Goal: Submit feedback/report problem: Submit feedback/report problem

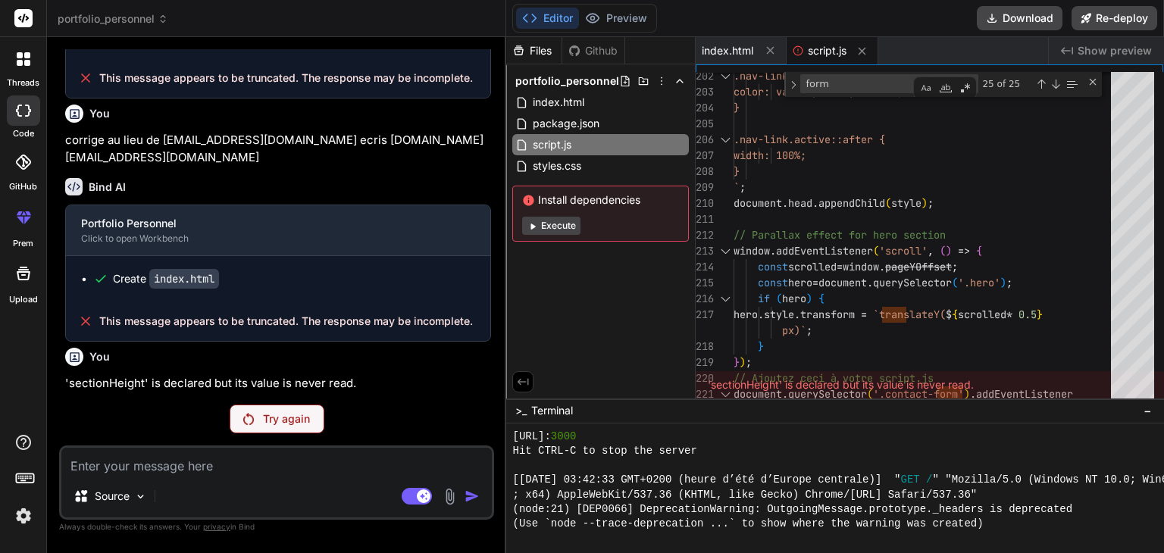
scroll to position [1993, 0]
click at [249, 457] on textarea at bounding box center [276, 461] width 431 height 27
type textarea "c"
type textarea "x"
type textarea "co"
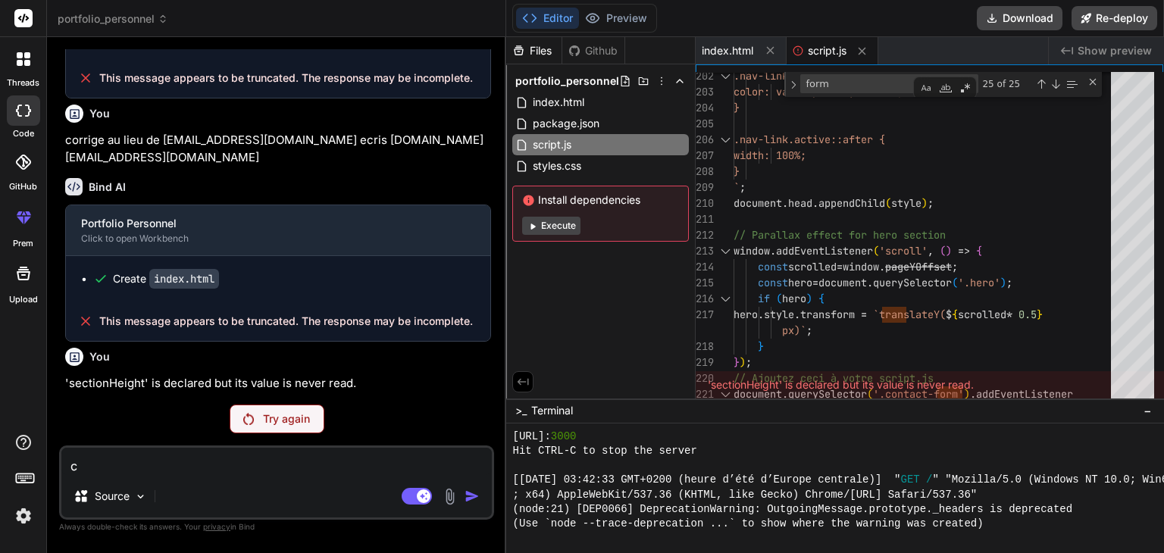
type textarea "x"
type textarea "cor"
type textarea "x"
type textarea "corr"
type textarea "x"
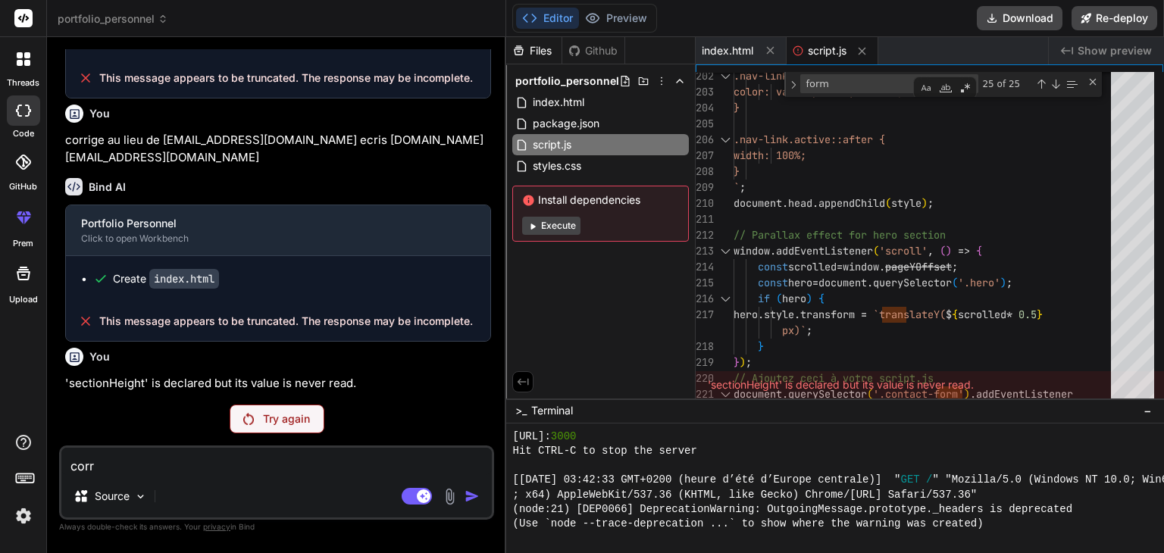
type textarea "corri"
type textarea "x"
type textarea "corrig"
type textarea "x"
type textarea "corrige"
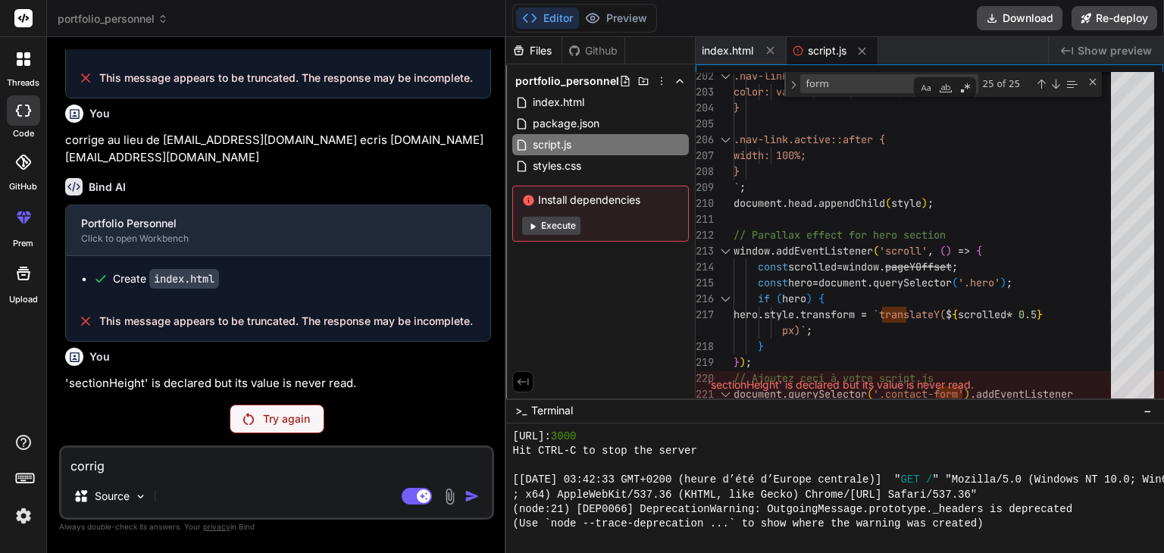
type textarea "x"
type textarea "corrige"
type textarea "x"
type textarea "corrige t"
type textarea "x"
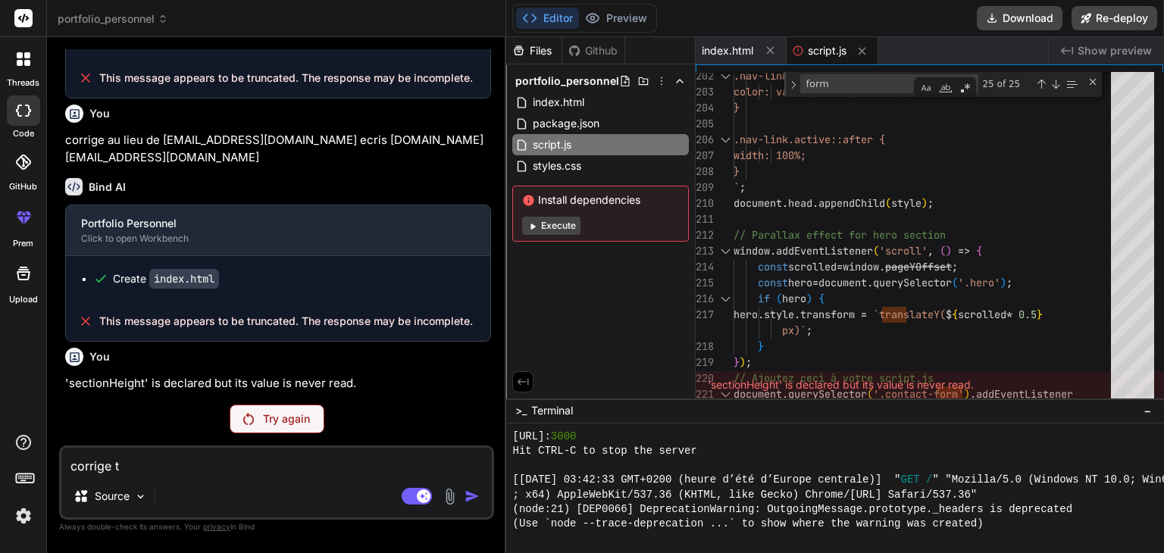
type textarea "corrige to"
type textarea "x"
type textarea "corrige tou"
type textarea "x"
type textarea "corrige tous"
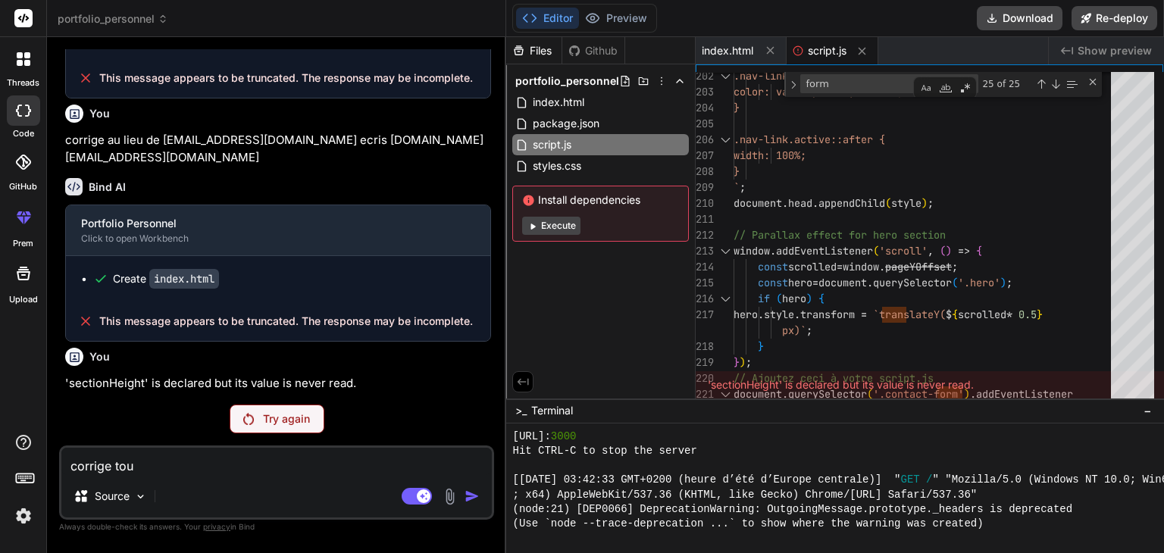
type textarea "x"
type textarea "corrige tous"
type textarea "x"
type textarea "corrige tous l"
type textarea "x"
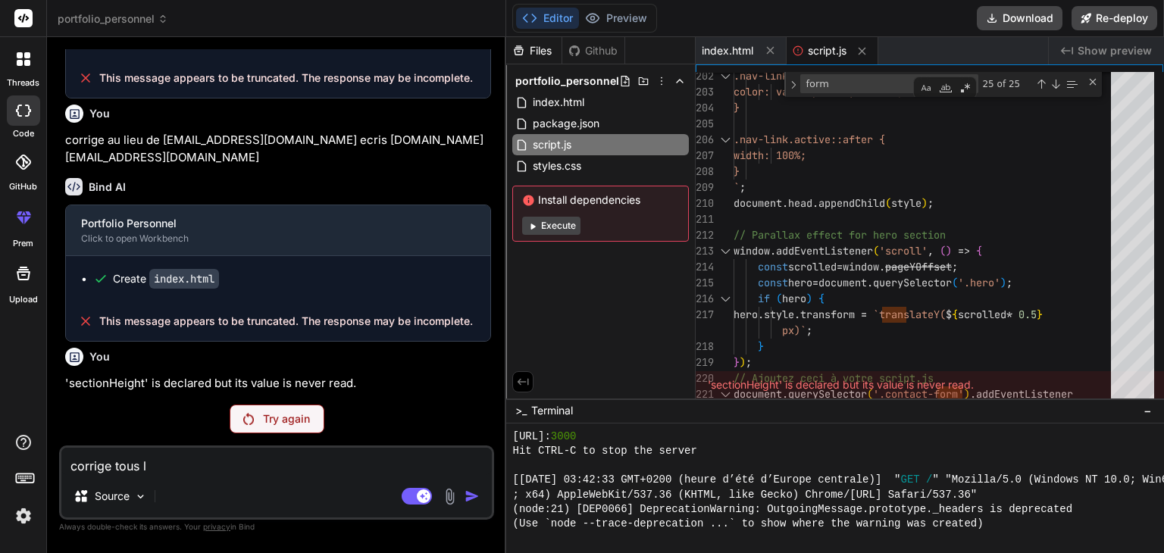
type textarea "corrige tous le"
type textarea "x"
type textarea "corrige tous les"
type textarea "x"
type textarea "corrige tous les"
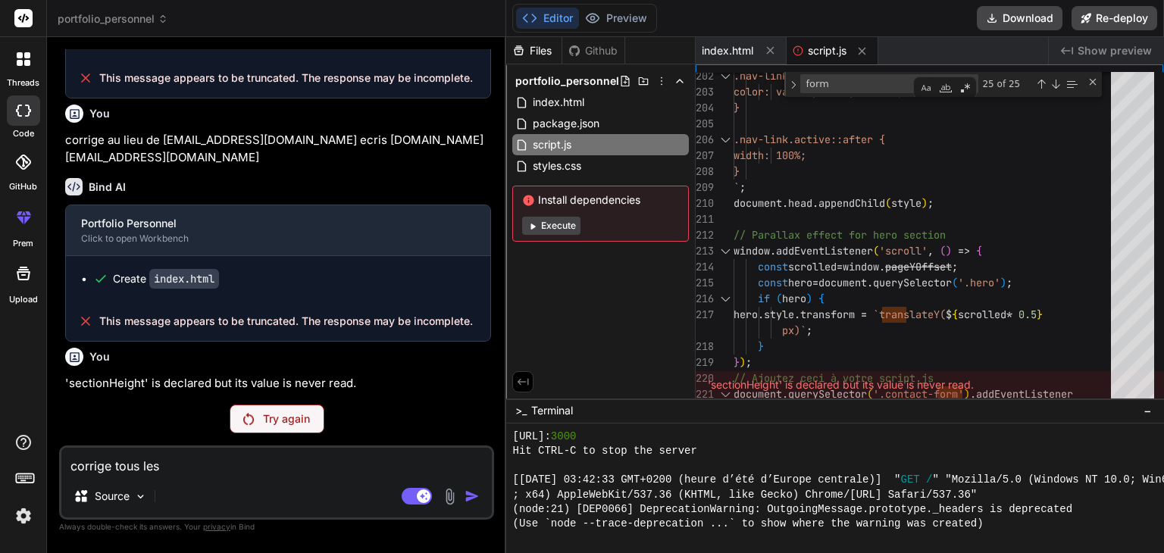
type textarea "x"
type textarea "corrige tous les e"
type textarea "x"
type textarea "corrige tous les er"
type textarea "x"
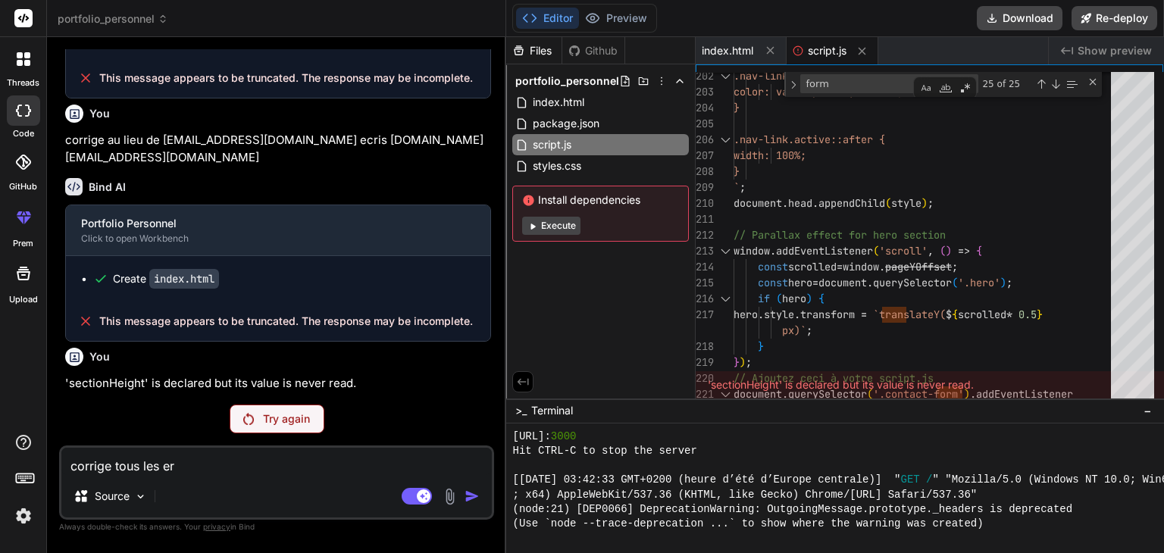
type textarea "corrige tous les err"
type textarea "x"
type textarea "corrige tous les erre"
type textarea "x"
type textarea "corrige tous les errer"
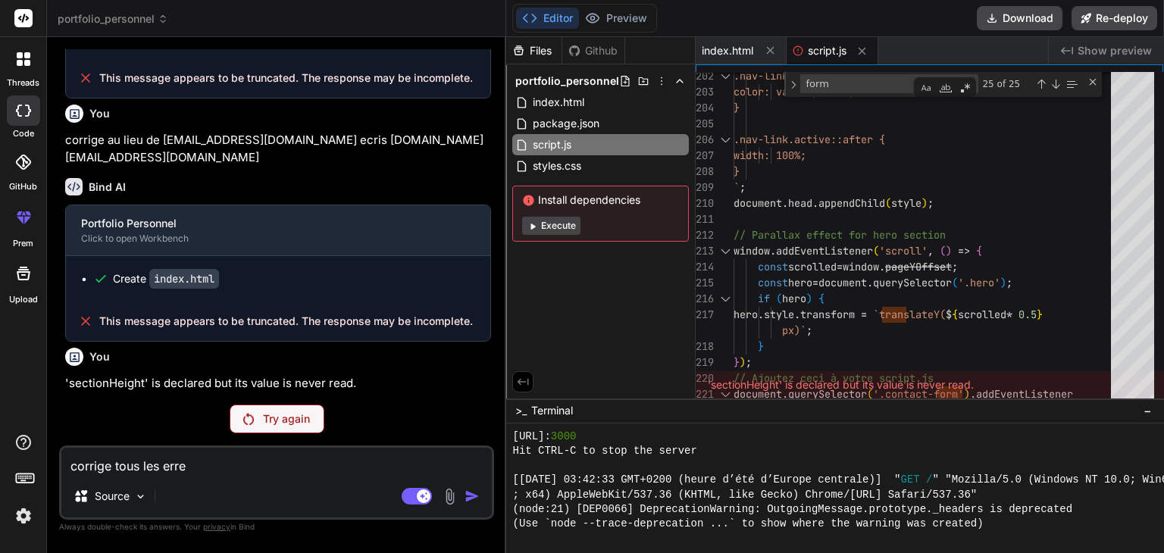
type textarea "x"
type textarea "corrige tous les erreru"
type textarea "x"
type textarea "corrige tous les errerus"
type textarea "x"
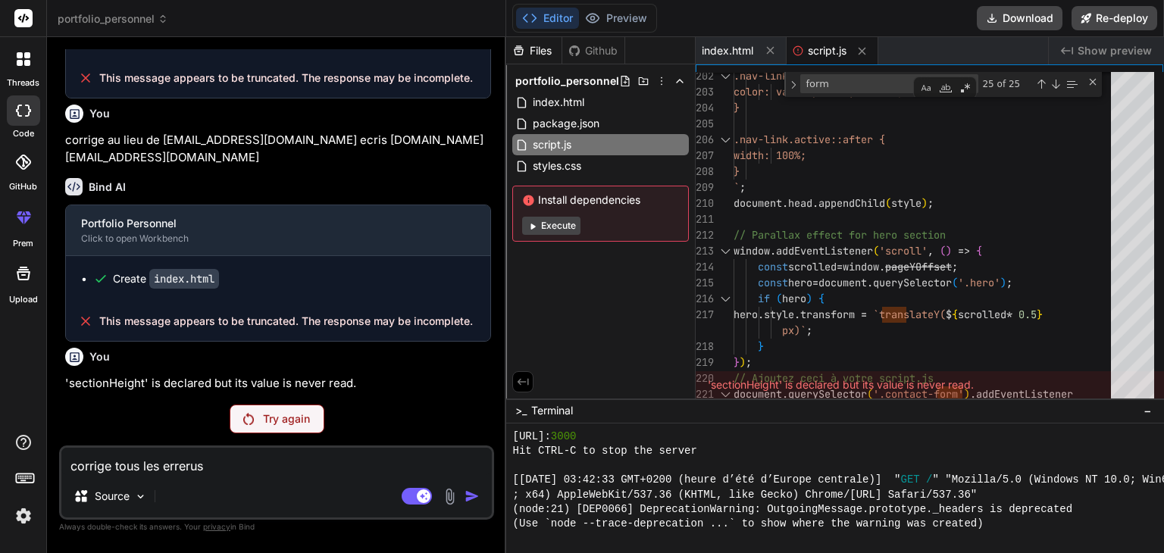
type textarea "corrige tous les errerus"
type textarea "x"
type textarea "corrige tous les errerus"
type textarea "x"
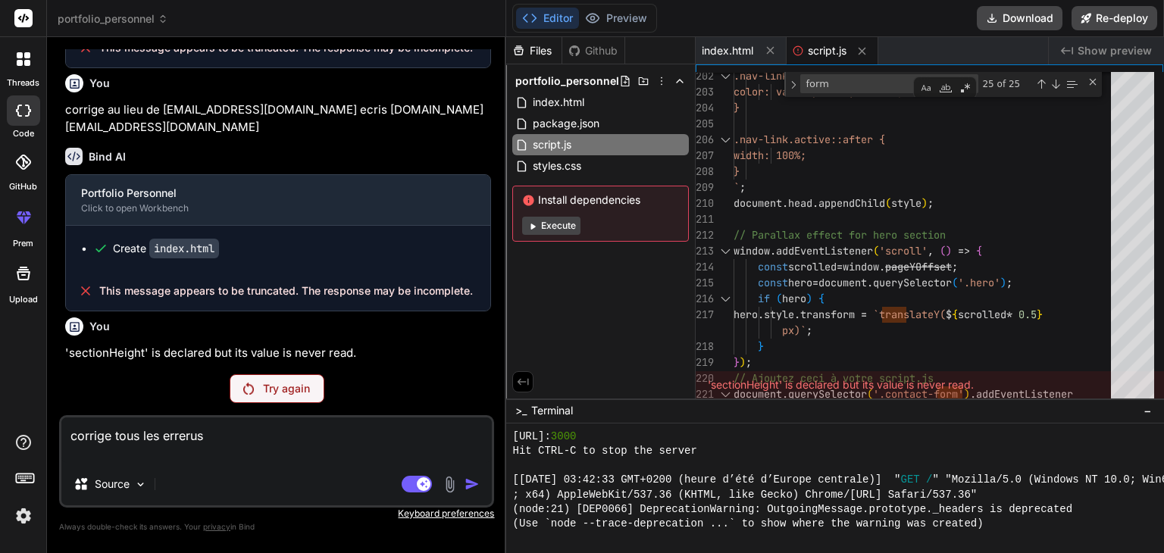
scroll to position [3791, 0]
type textarea "corrige tous les errerus"
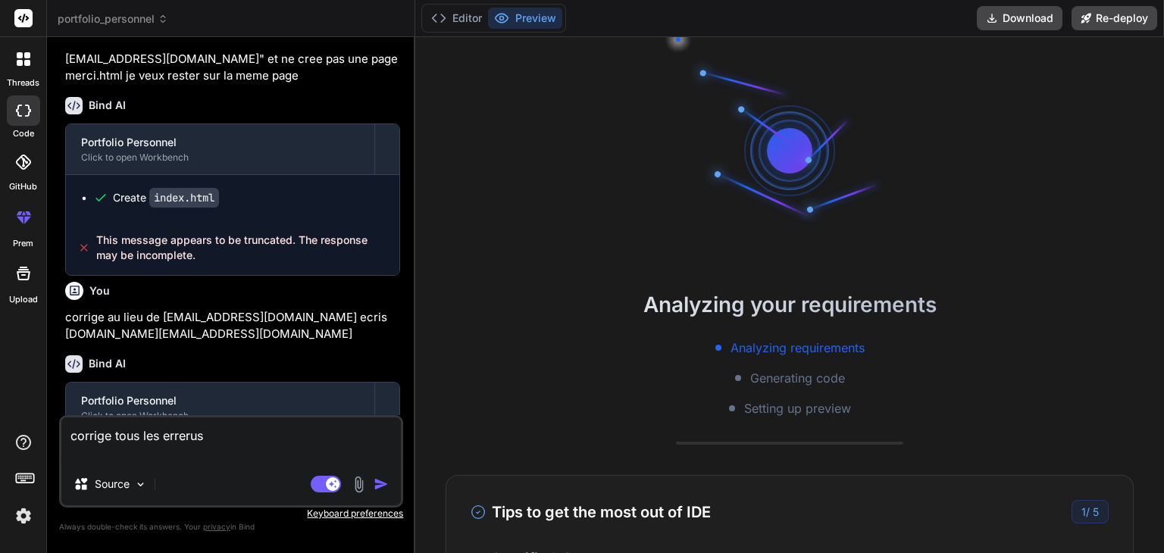
scroll to position [1764, 0]
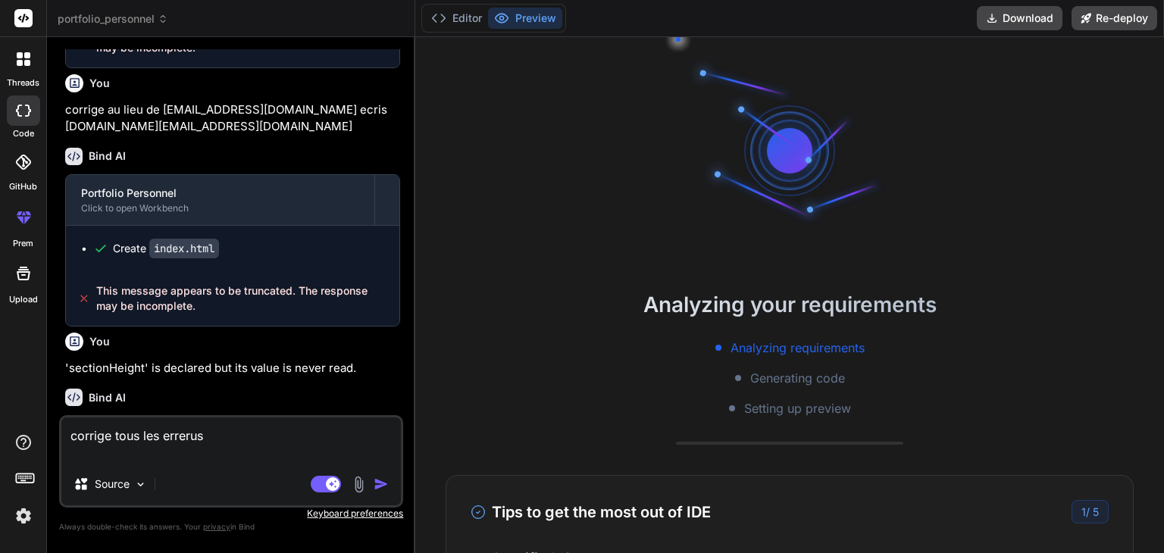
click at [252, 443] on textarea "corrige tous les errerus" at bounding box center [231, 440] width 340 height 45
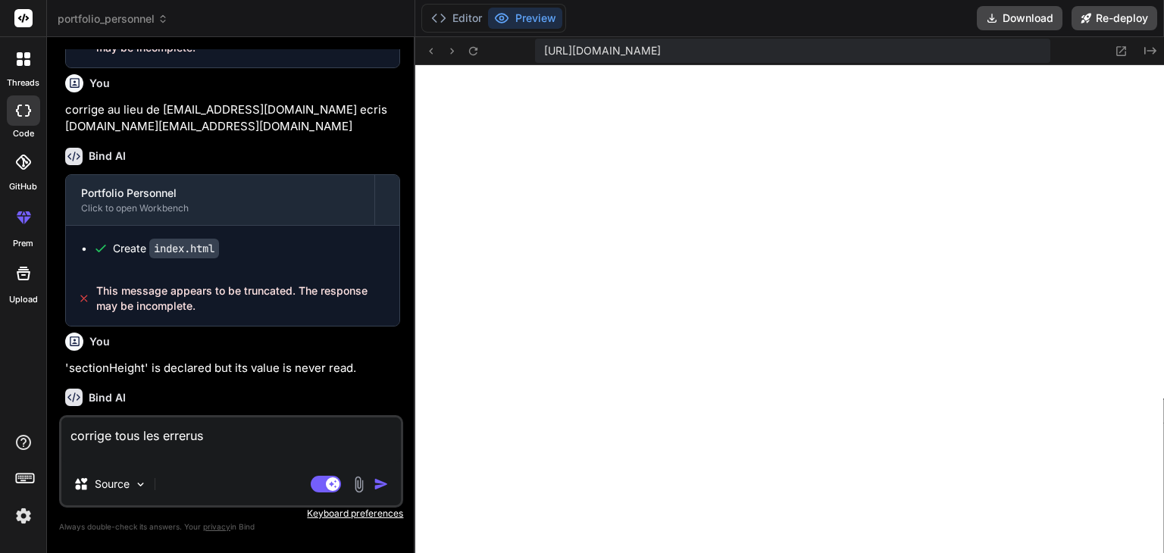
scroll to position [509, 0]
click at [252, 443] on textarea "corrige tous les errerus" at bounding box center [231, 440] width 340 height 45
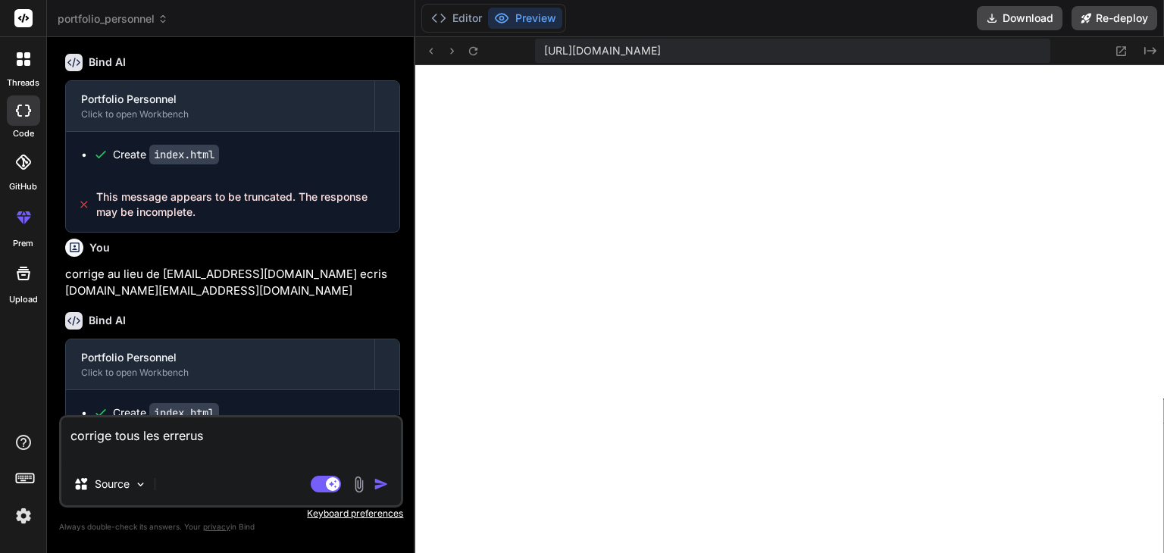
scroll to position [1764, 0]
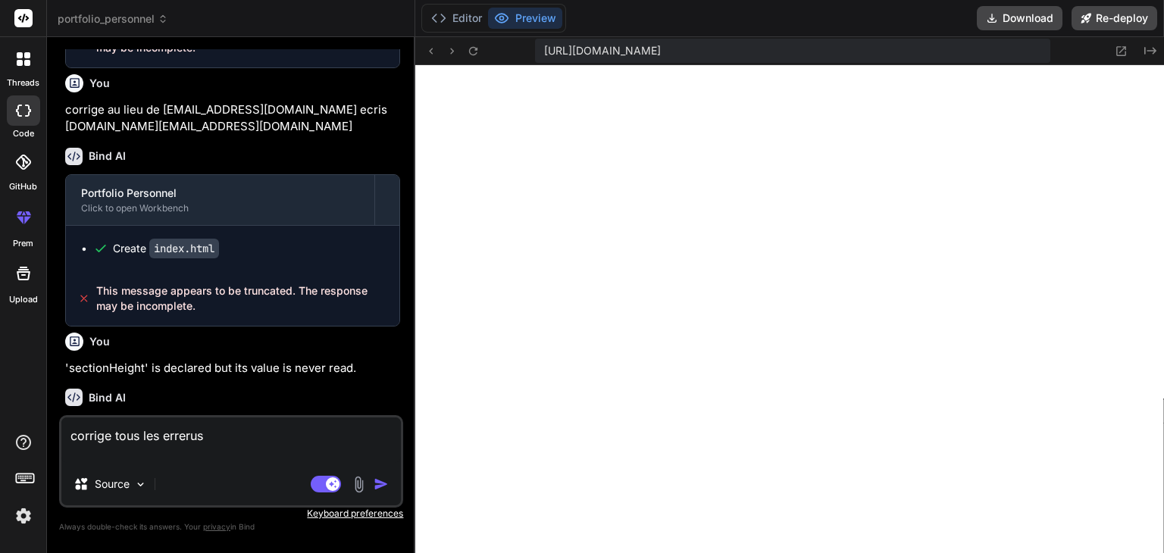
click at [360, 447] on textarea "corrige tous les errerus" at bounding box center [231, 440] width 340 height 45
type textarea "x"
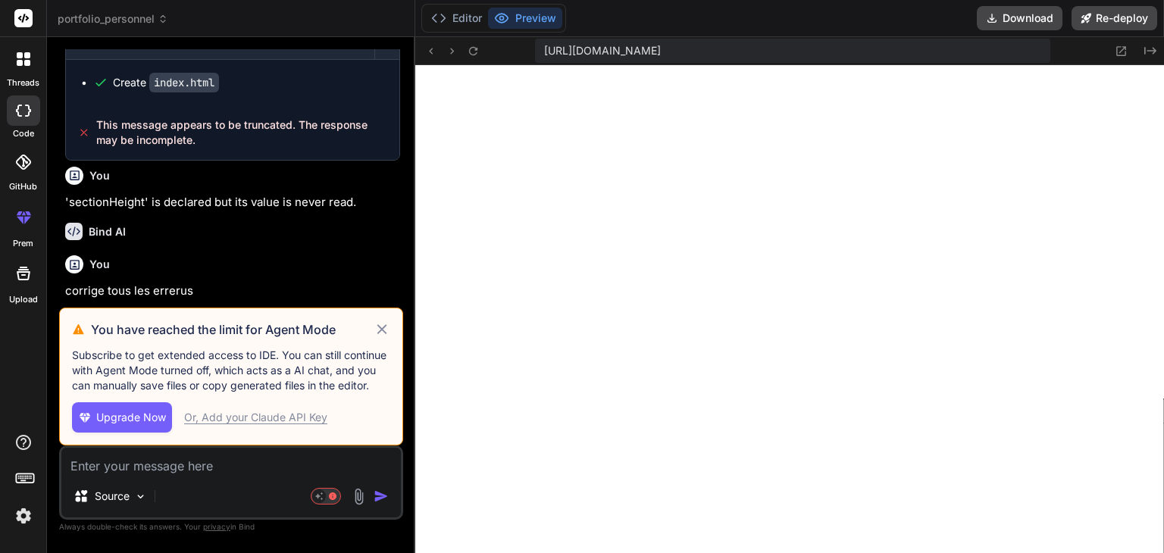
scroll to position [1973, 0]
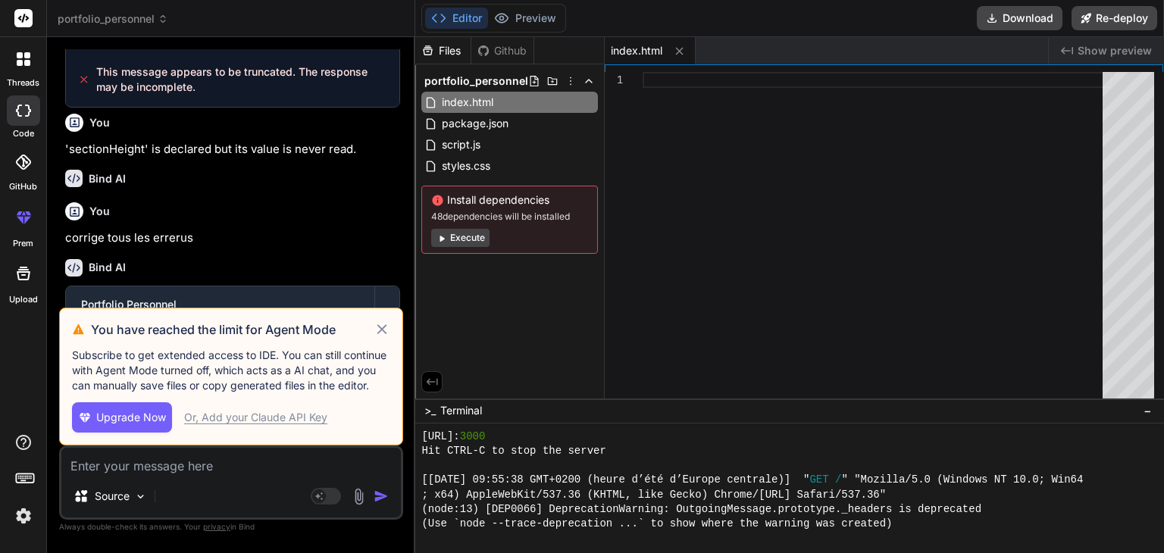
click at [388, 326] on icon at bounding box center [382, 330] width 17 height 18
type textarea "x"
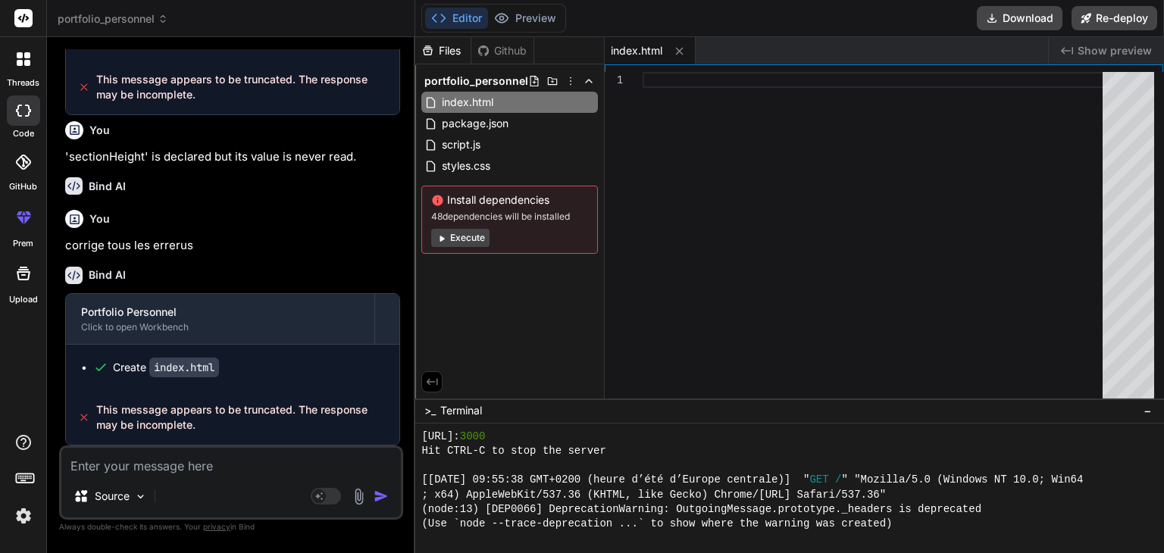
scroll to position [1975, 0]
click at [467, 103] on span "index.html" at bounding box center [467, 102] width 55 height 18
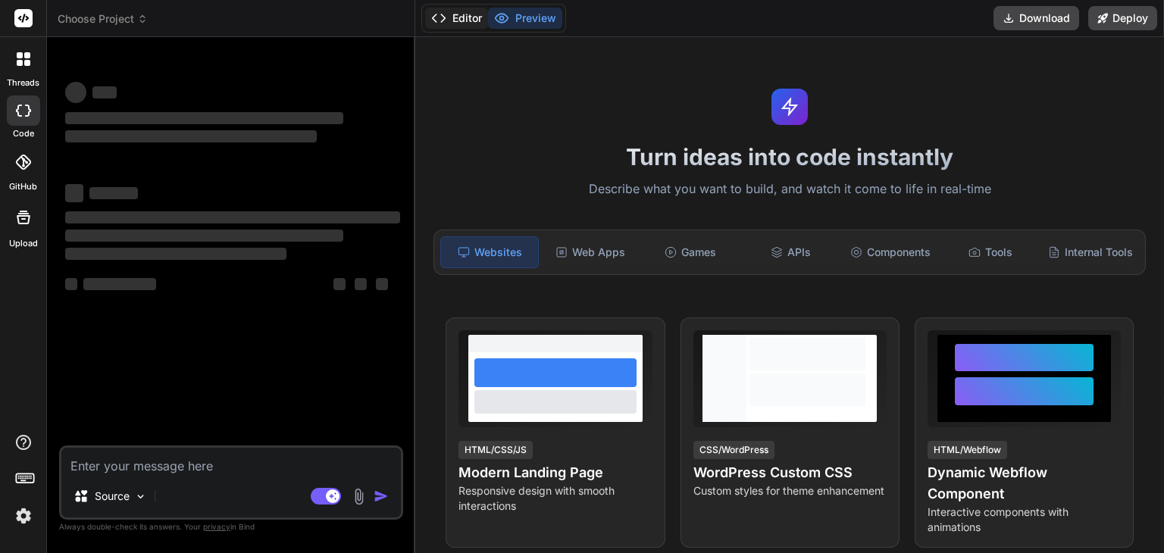
click at [464, 20] on button "Editor" at bounding box center [456, 18] width 63 height 21
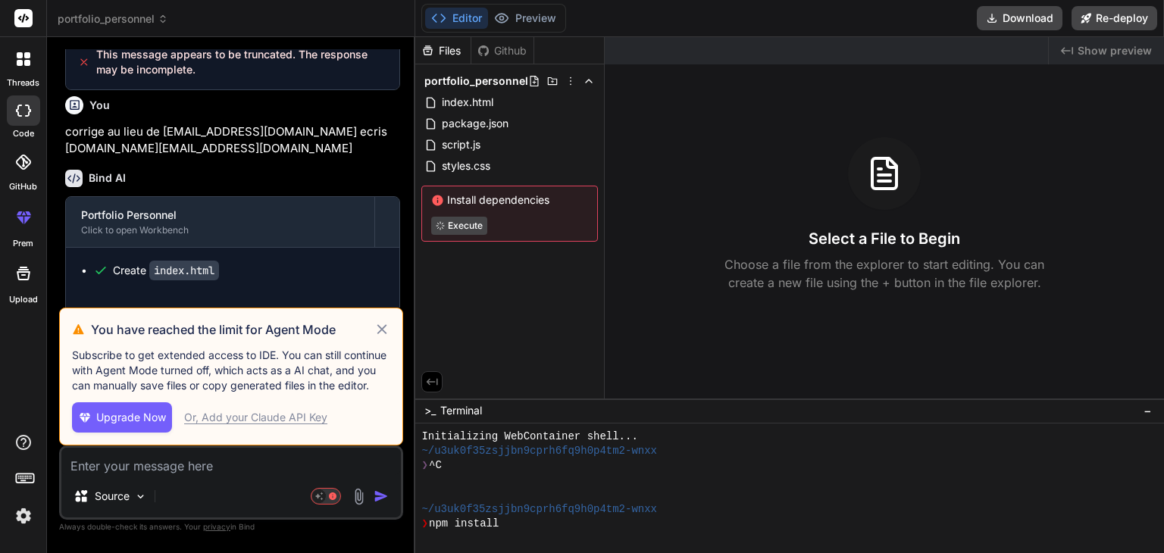
scroll to position [1759, 0]
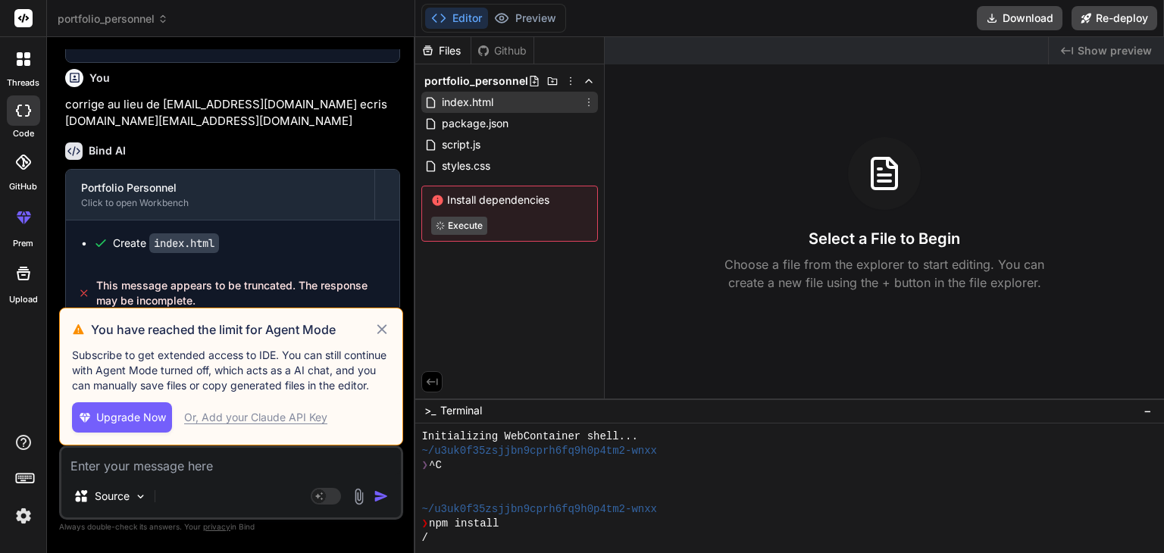
click at [461, 99] on span "index.html" at bounding box center [467, 102] width 55 height 18
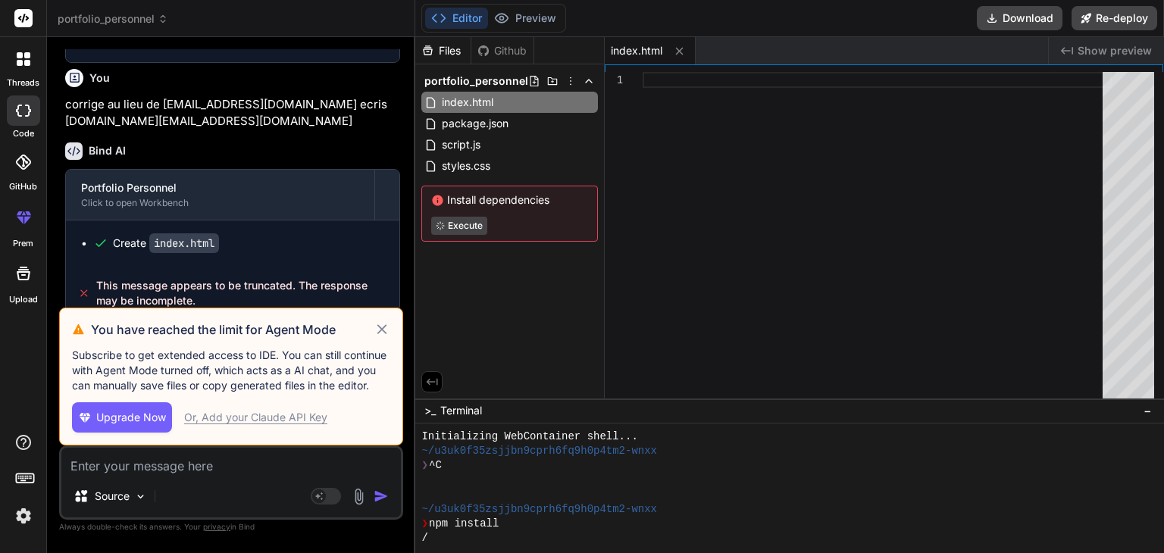
click at [385, 331] on icon at bounding box center [382, 330] width 17 height 18
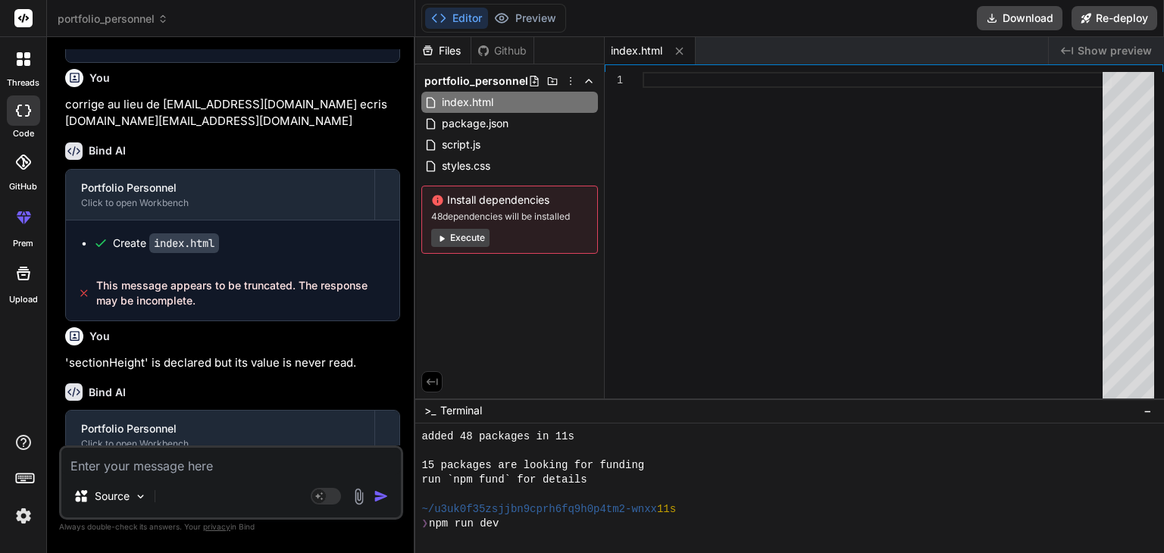
scroll to position [188, 0]
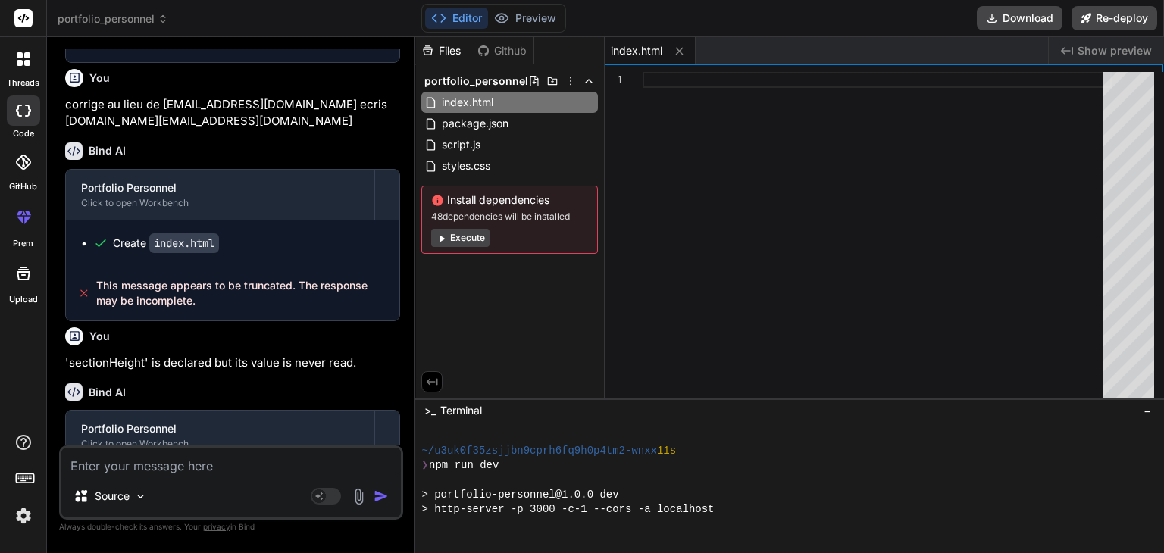
type textarea "x"
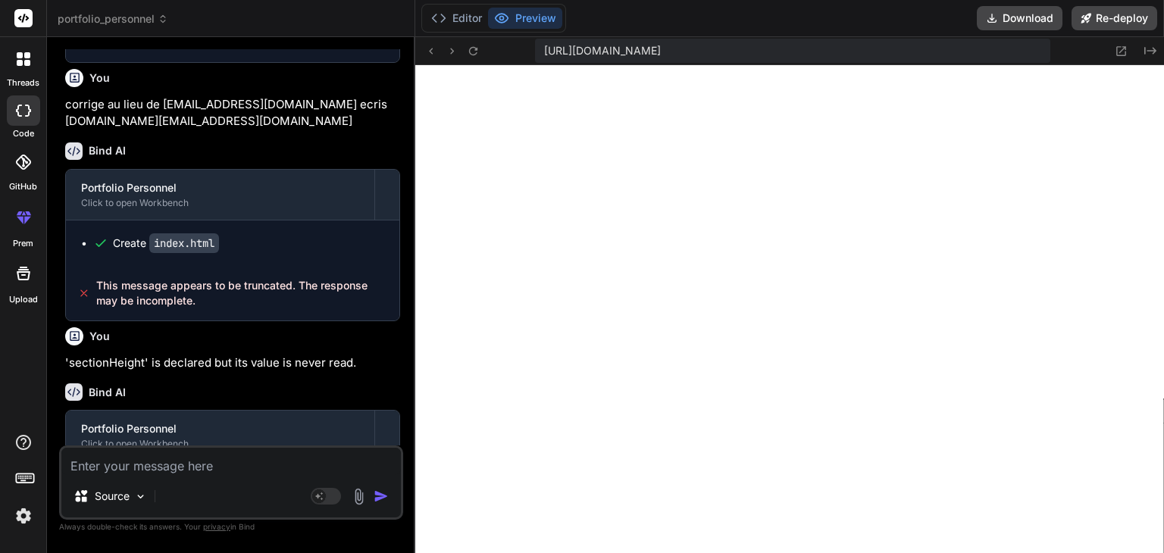
scroll to position [509, 0]
click at [471, 19] on button "Editor" at bounding box center [456, 18] width 63 height 21
